Goal: Information Seeking & Learning: Find specific page/section

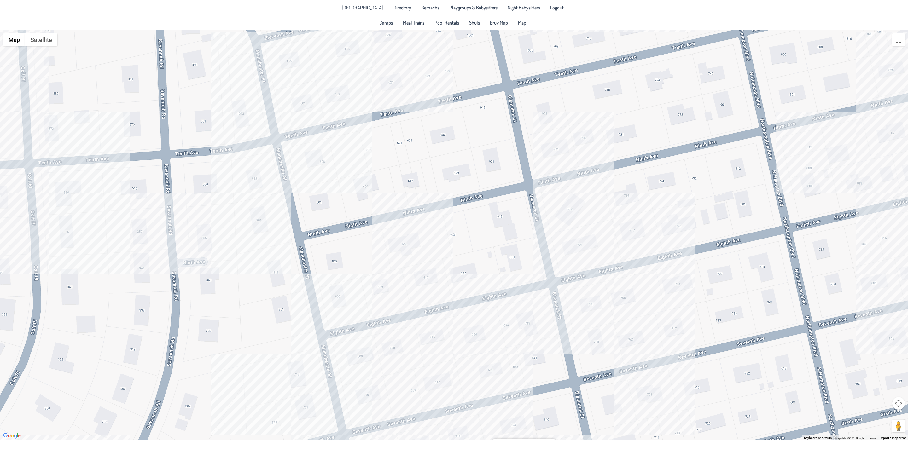
click at [209, 246] on div "Dovi & Bassheva Geretz 633 6th Ave." at bounding box center [454, 235] width 908 height 410
click at [143, 235] on div "Reuven & Ahuva Furer 356 Savannah Rd, Manchester NJ 08759" at bounding box center [454, 235] width 908 height 410
click at [141, 235] on div "Reuven & Ahuva Furer 356 Savannah Rd, Manchester NJ 08759" at bounding box center [454, 235] width 908 height 410
click at [55, 181] on div "Moshe & Shaindy Berkovic 357 Savanah Road, Manchester NJ 08759" at bounding box center [454, 235] width 908 height 410
click at [58, 192] on div "Moshe & Shaindy Berkovic 357 Savanah Road, Manchester NJ 08759" at bounding box center [454, 235] width 908 height 410
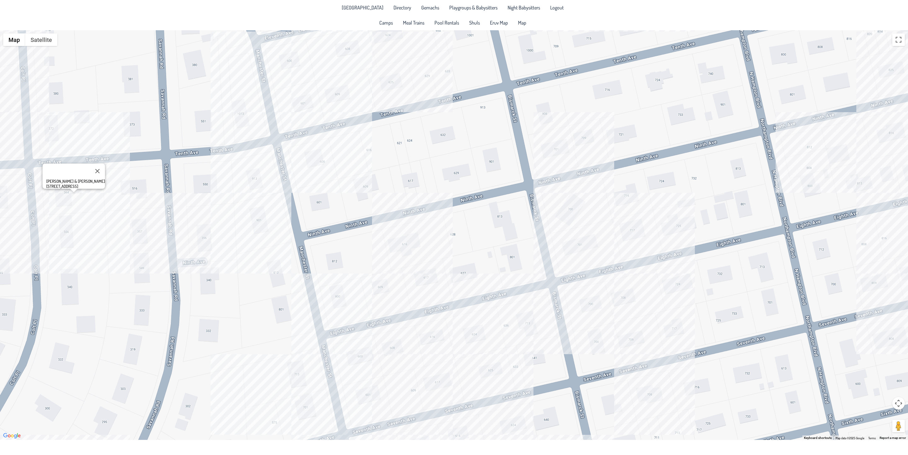
click at [47, 244] on div "Moshe & Zehava Brody 364 Colt Place, Manchester NJ 08759" at bounding box center [454, 235] width 908 height 410
drag, startPoint x: 92, startPoint y: 279, endPoint x: 174, endPoint y: 342, distance: 103.0
click at [261, 400] on div "Dovid & Nechama Halpert 356 Colt Place, Manchester NJ 08759" at bounding box center [454, 235] width 908 height 410
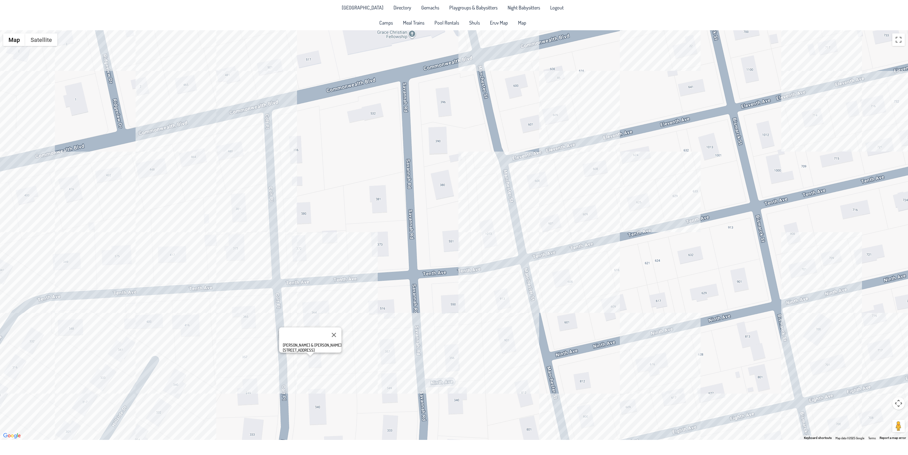
drag, startPoint x: 130, startPoint y: 264, endPoint x: 378, endPoint y: 384, distance: 275.3
click at [378, 384] on div "Dovid & Nechama Halpert 356 Colt Place, Manchester NJ 08759" at bounding box center [454, 235] width 908 height 410
click at [241, 204] on div "Dovid & Nechama Halpert 356 Colt Place, Manchester NJ 08759" at bounding box center [454, 235] width 908 height 410
click at [315, 311] on div "Yaakov & Gila Libersohn 381 Colt Place, Manchester NJ 08759" at bounding box center [454, 235] width 908 height 410
click at [310, 366] on div "Moshe & Zehava Brody 364 Colt Place, Manchester NJ 08759" at bounding box center [454, 235] width 908 height 410
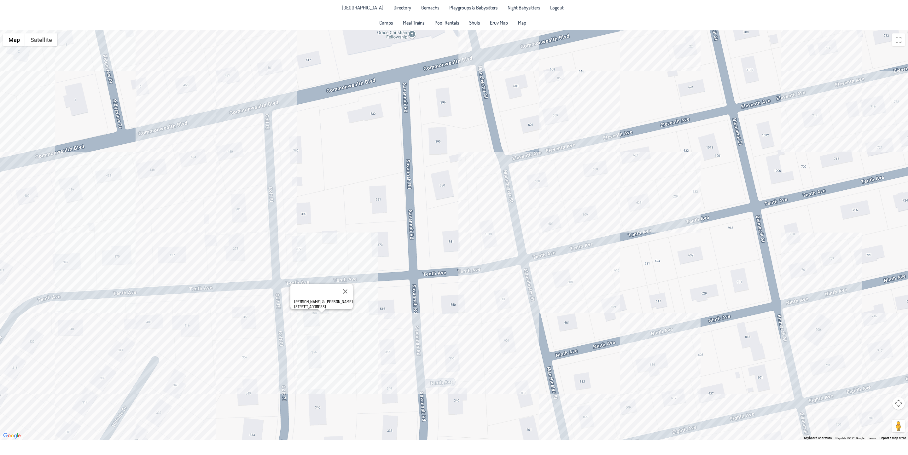
click at [296, 352] on div "Moshe & Zehava Brody 364 Colt Place, Manchester NJ 08759" at bounding box center [454, 235] width 908 height 410
click at [196, 159] on div "Dovid & Nechama Halpert 356 Colt Place, Manchester NJ 08759" at bounding box center [454, 235] width 908 height 410
click at [33, 195] on div "Yonah & Etty Bilus 464 Commonwealth Blvd" at bounding box center [454, 235] width 908 height 410
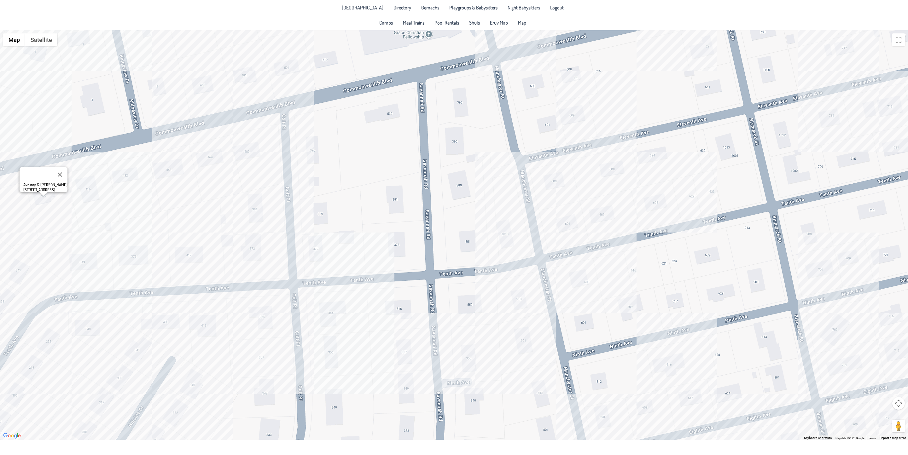
click at [138, 256] on div "Avrumy & Shalva Zell 400 Commonwealth Blvd" at bounding box center [454, 235] width 908 height 410
click at [85, 327] on div "Sruly & Yocheved Fisch 375 10th Ave." at bounding box center [454, 235] width 908 height 410
click at [44, 339] on div "Hillel & Rechel Devor 348 10th Ave." at bounding box center [454, 235] width 908 height 410
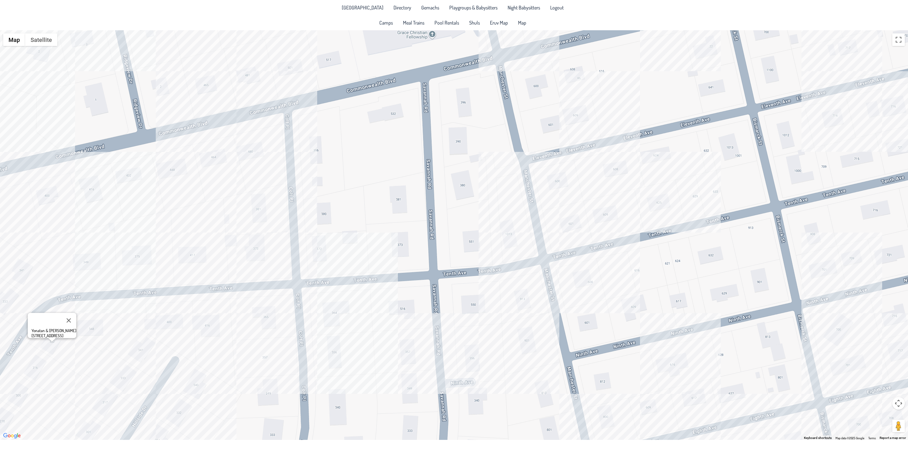
click at [78, 431] on div "Yonatan & Esti Moshayev 332 10th Ave, Manchester NJ 08759" at bounding box center [454, 235] width 908 height 410
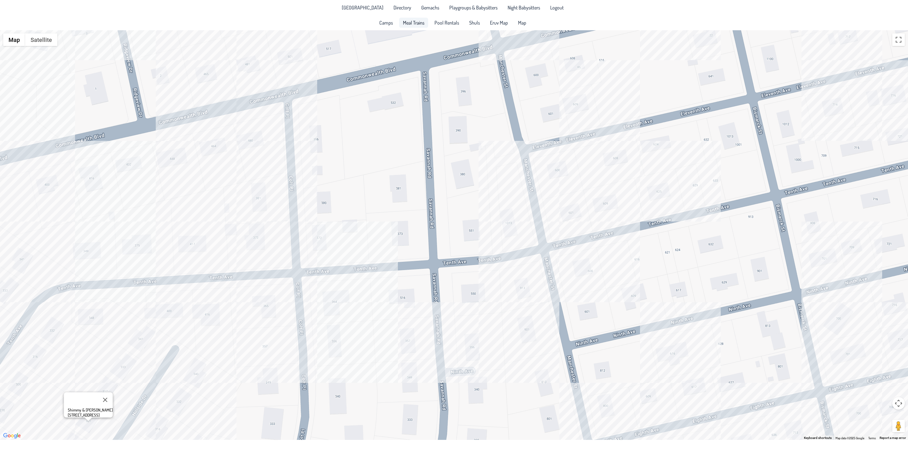
click at [418, 20] on span "Meal Trains" at bounding box center [413, 22] width 21 height 5
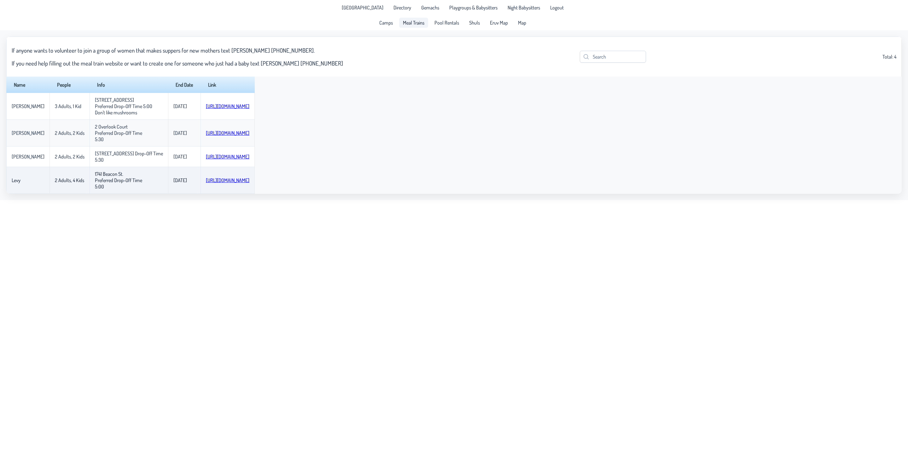
click at [206, 183] on link "[URL][DOMAIN_NAME]" at bounding box center [228, 180] width 44 height 6
click at [225, 160] on link "[URL][DOMAIN_NAME]" at bounding box center [228, 157] width 44 height 6
click at [211, 147] on td "[URL][DOMAIN_NAME]" at bounding box center [227, 133] width 54 height 27
click at [215, 140] on td "[URL][DOMAIN_NAME]" at bounding box center [227, 133] width 54 height 27
click at [213, 136] on link "[URL][DOMAIN_NAME]" at bounding box center [228, 133] width 44 height 6
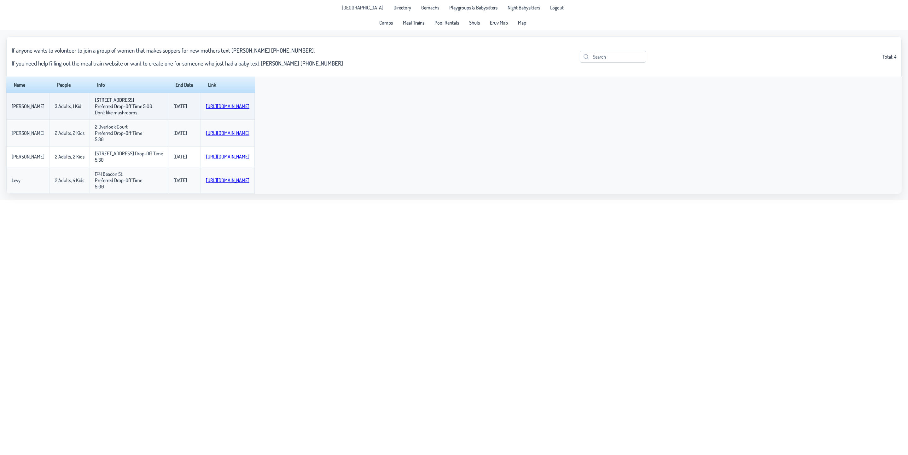
click at [227, 109] on link "[URL][DOMAIN_NAME]" at bounding box center [228, 106] width 44 height 6
click at [235, 136] on link "[URL][DOMAIN_NAME]" at bounding box center [228, 133] width 44 height 6
click at [220, 183] on link "[URL][DOMAIN_NAME]" at bounding box center [228, 180] width 44 height 6
click at [401, 8] on span "Directory" at bounding box center [402, 7] width 18 height 5
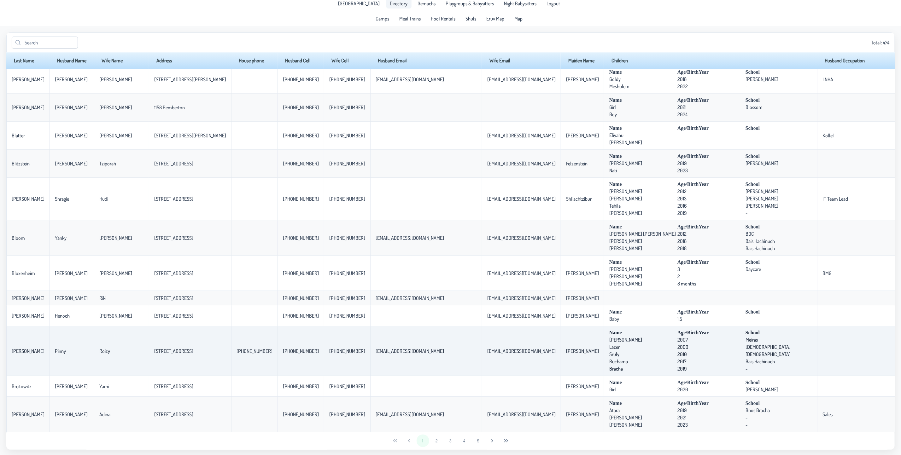
scroll to position [5, 0]
click at [435, 439] on button "2" at bounding box center [436, 440] width 13 height 13
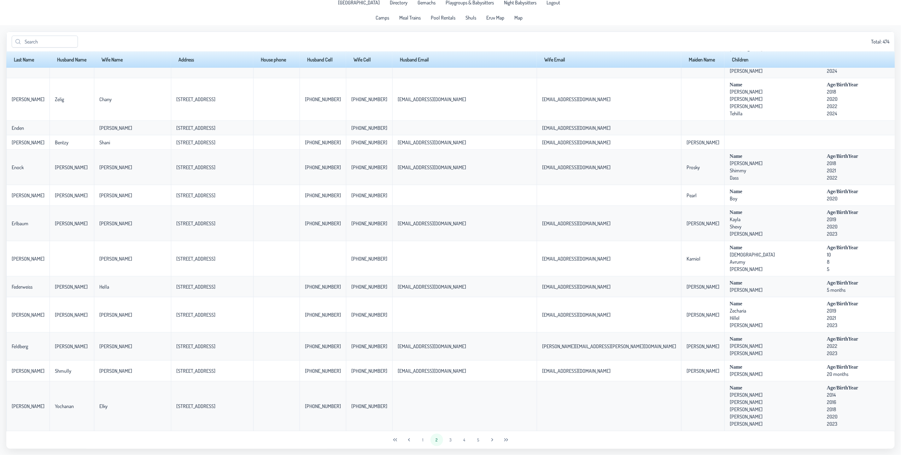
scroll to position [1227, 0]
click at [448, 440] on button "3" at bounding box center [450, 440] width 13 height 13
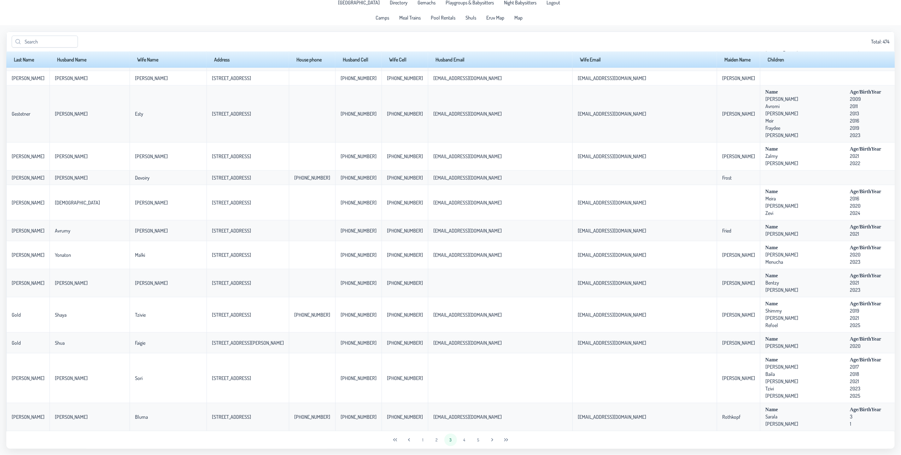
scroll to position [1086, 0]
click at [465, 435] on button "4" at bounding box center [464, 440] width 13 height 13
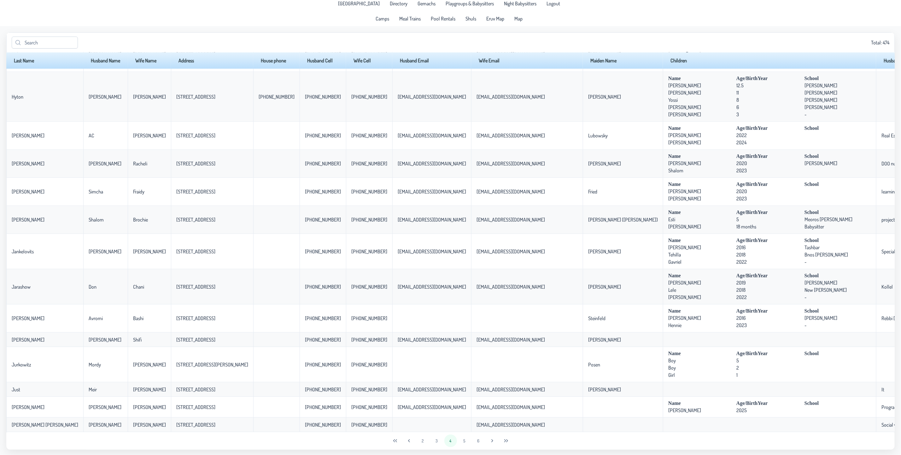
scroll to position [5, 0]
click at [462, 443] on button "5" at bounding box center [464, 440] width 13 height 13
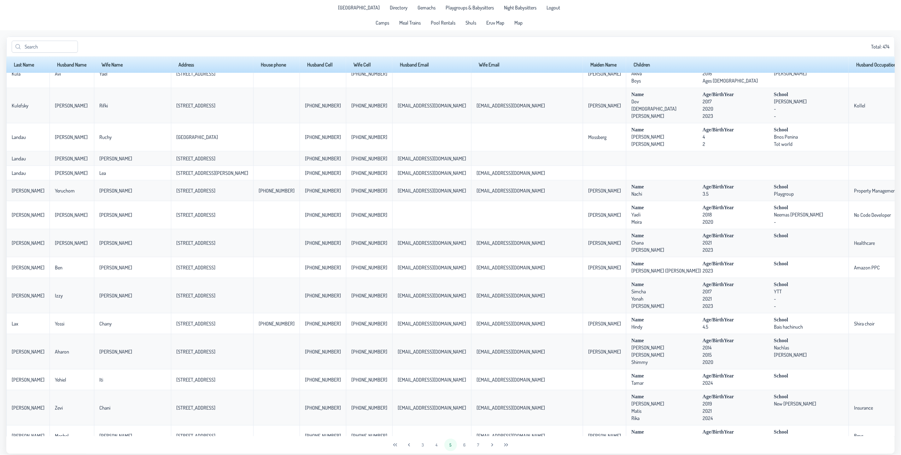
scroll to position [1156, 0]
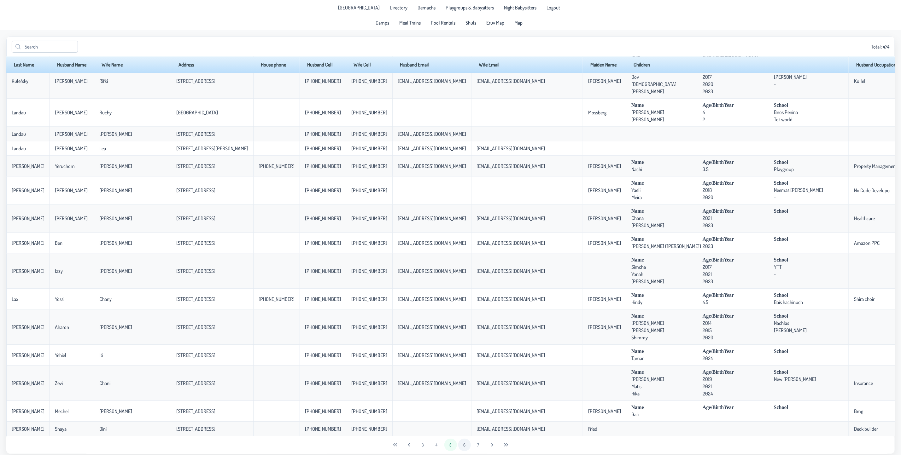
click at [463, 445] on button "6" at bounding box center [464, 445] width 13 height 13
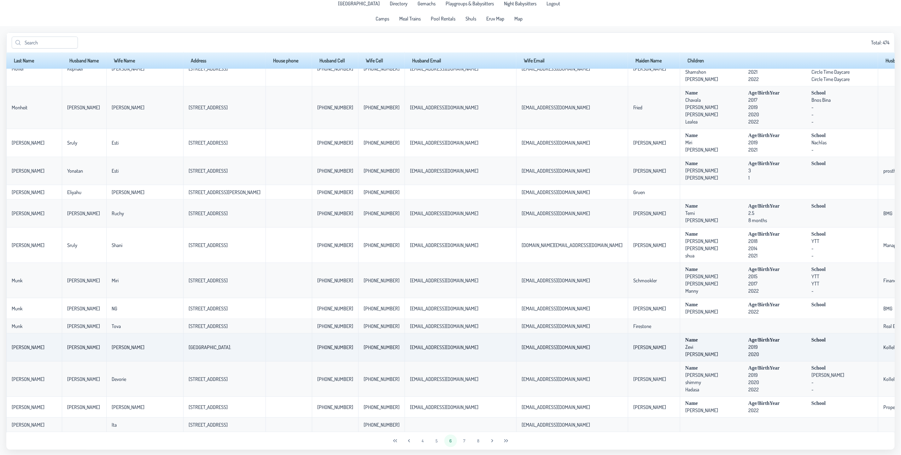
scroll to position [5, 0]
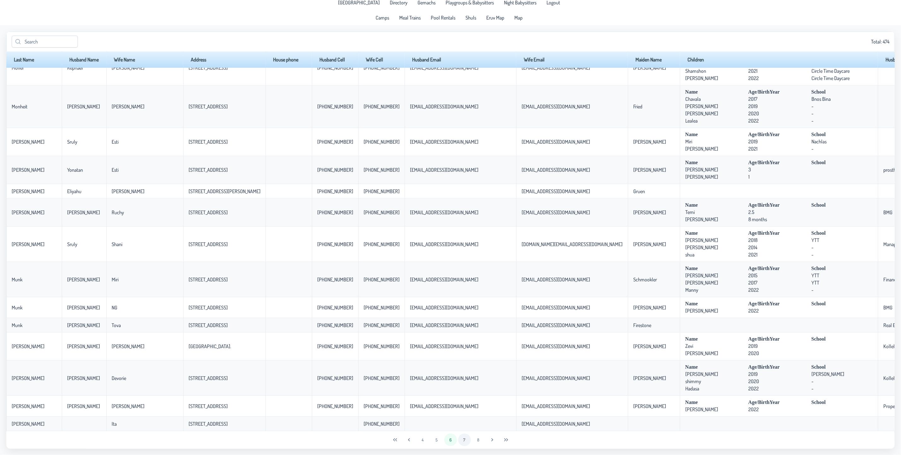
click at [464, 440] on button "7" at bounding box center [464, 440] width 13 height 13
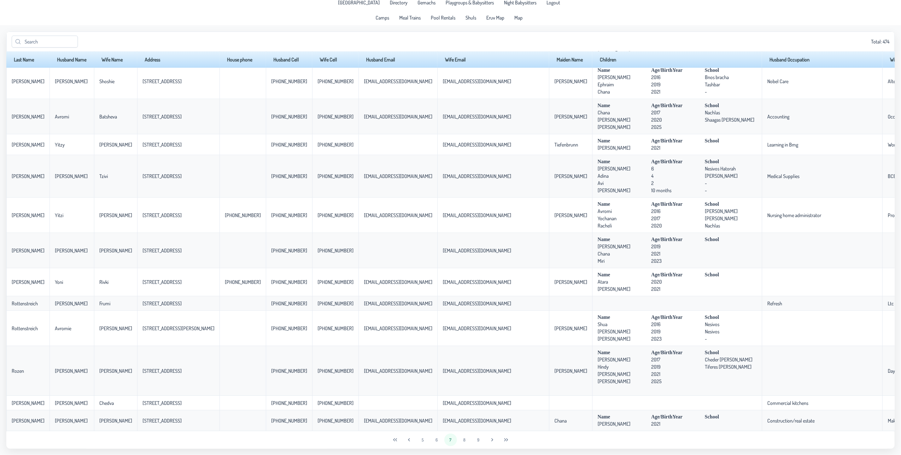
scroll to position [1324, 0]
click at [465, 439] on button "8" at bounding box center [464, 440] width 13 height 13
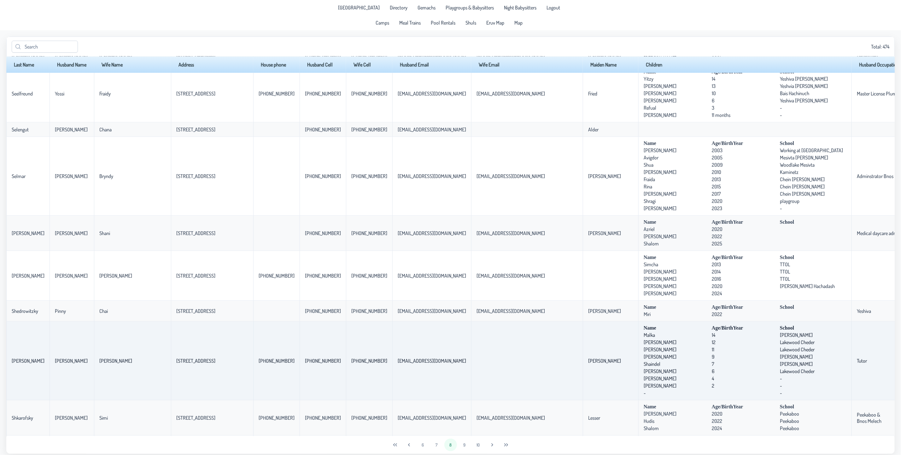
scroll to position [1182, 0]
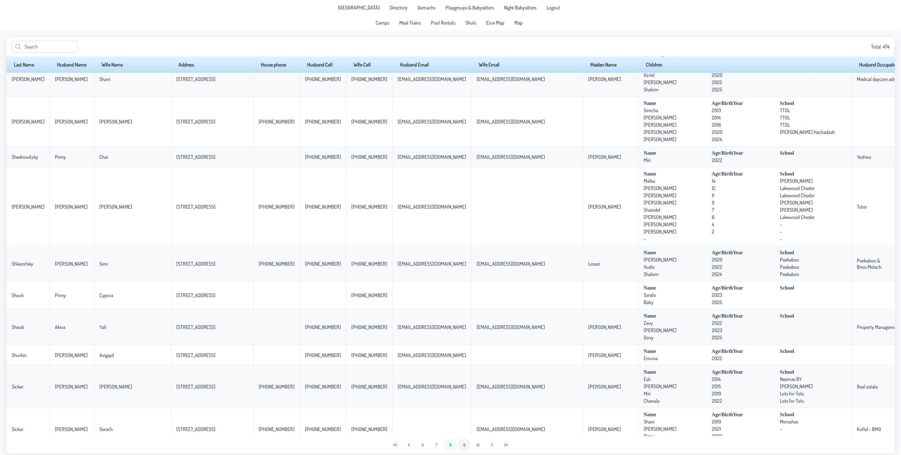
click at [463, 446] on button "9" at bounding box center [464, 445] width 13 height 13
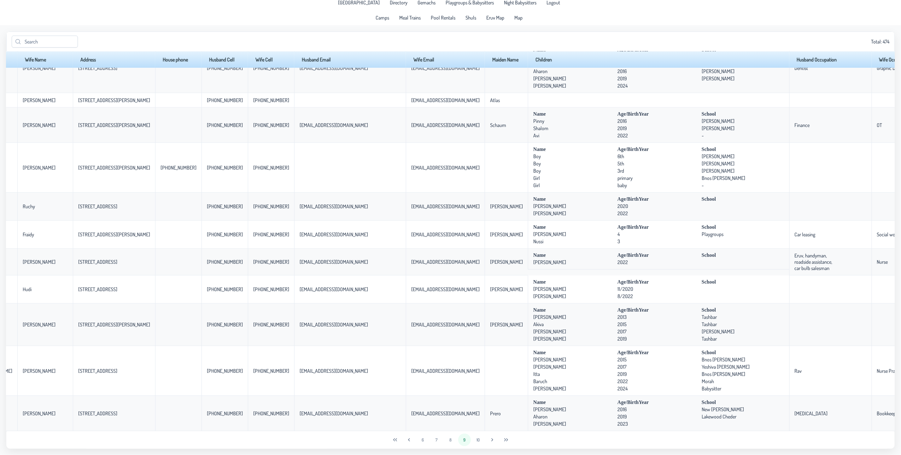
scroll to position [1260, 0]
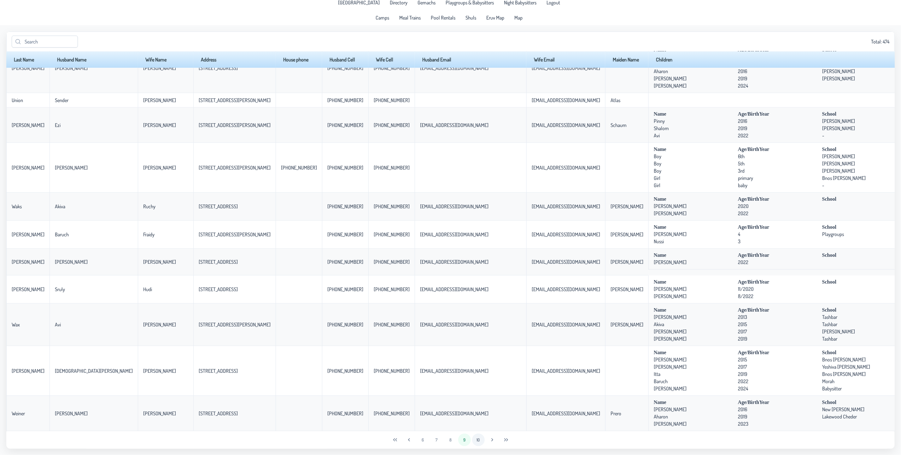
click at [479, 439] on button "10" at bounding box center [478, 440] width 13 height 13
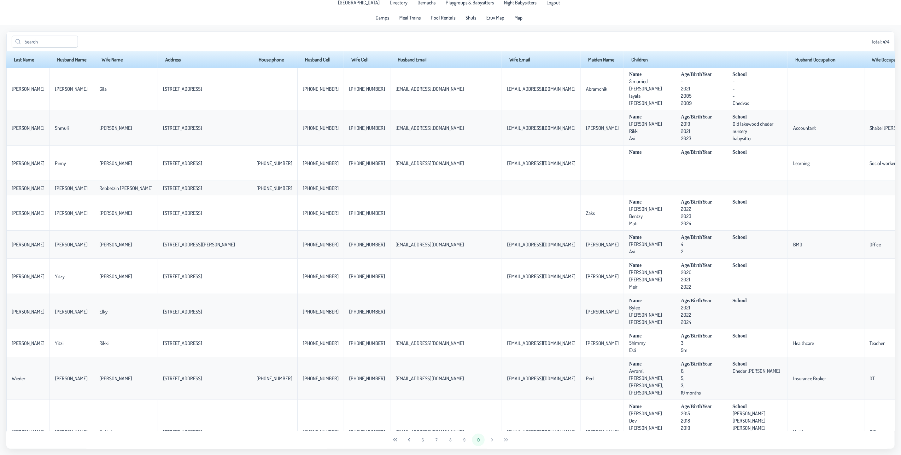
scroll to position [0, 0]
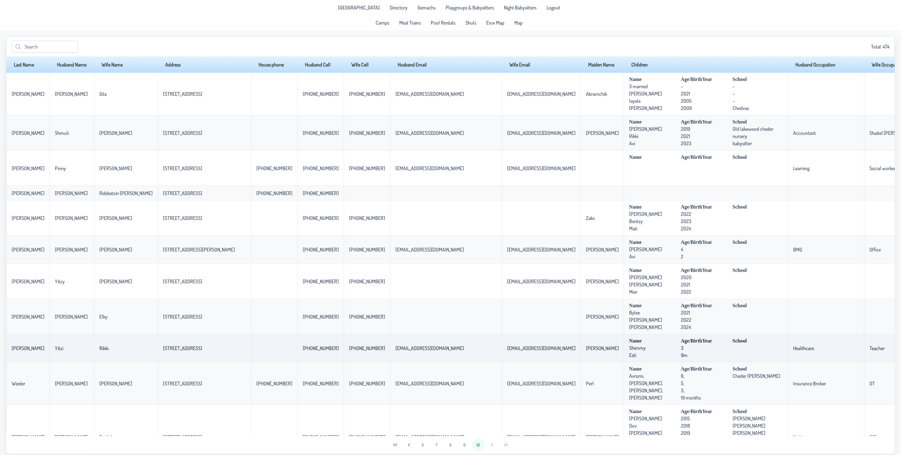
click at [681, 357] on span "9m" at bounding box center [706, 355] width 50 height 6
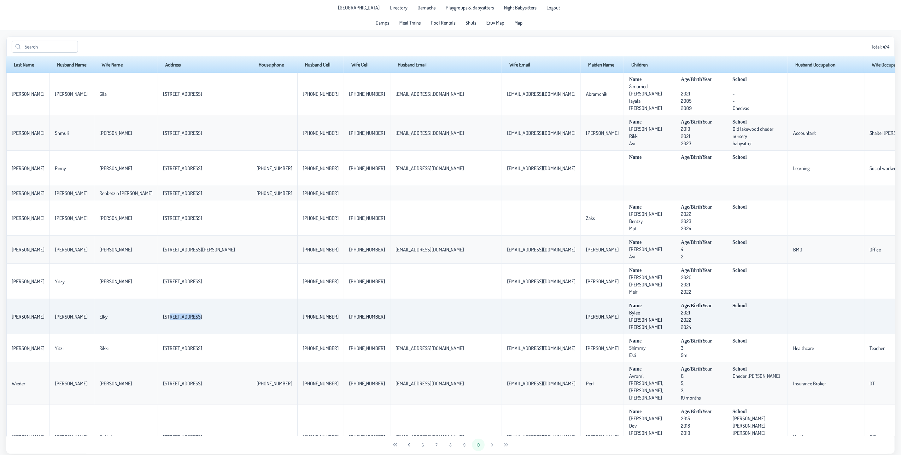
drag, startPoint x: 166, startPoint y: 322, endPoint x: 139, endPoint y: 322, distance: 27.4
click at [158, 322] on td "[STREET_ADDRESS]" at bounding box center [204, 316] width 93 height 35
